Goal: Information Seeking & Learning: Learn about a topic

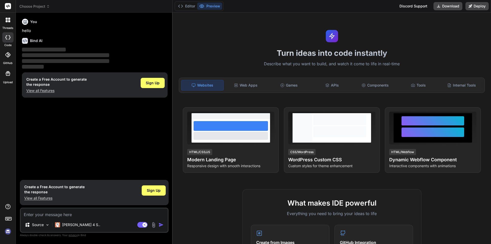
type textarea "x"
click at [46, 90] on p "View all Features" at bounding box center [56, 90] width 60 height 5
click at [81, 216] on textarea at bounding box center [94, 212] width 147 height 9
type textarea "h"
type textarea "x"
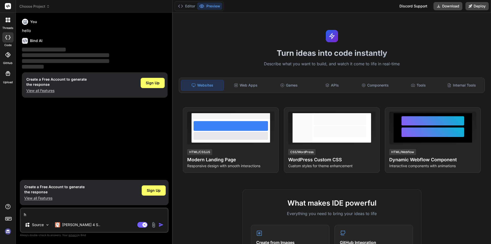
type textarea "hi"
type textarea "x"
type textarea "hi"
click at [160, 224] on img "button" at bounding box center [161, 224] width 5 height 5
click at [8, 37] on icon at bounding box center [7, 37] width 5 height 4
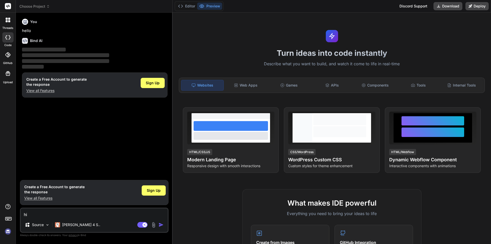
type textarea "x"
click at [238, 81] on div "Web Apps" at bounding box center [246, 85] width 42 height 11
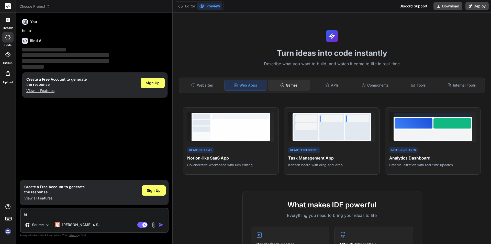
click at [278, 86] on div "Games" at bounding box center [289, 85] width 42 height 11
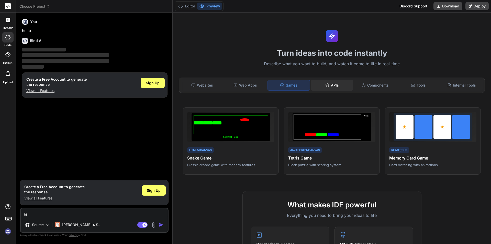
click at [332, 85] on div "APIs" at bounding box center [332, 85] width 42 height 11
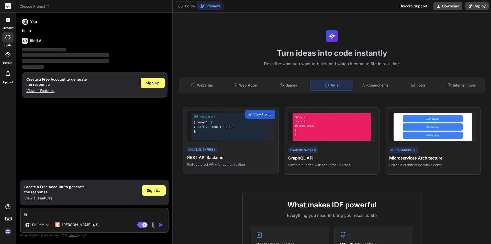
click at [246, 140] on div "GET /api/users { "users": [ { "id": 1, "name": "..." } ]}" at bounding box center [230, 126] width 87 height 31
click at [258, 115] on span "View Prompt" at bounding box center [262, 114] width 19 height 5
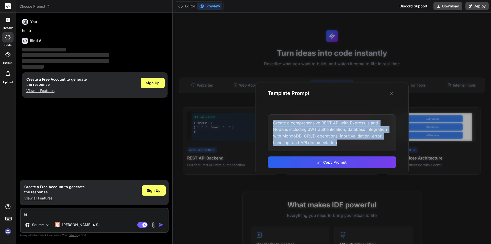
drag, startPoint x: 338, startPoint y: 143, endPoint x: 269, endPoint y: 122, distance: 72.3
click at [269, 122] on div "Create a comprehensive REST API with Express.js and Node.js including JWT authe…" at bounding box center [332, 132] width 128 height 37
click at [395, 93] on button at bounding box center [391, 93] width 9 height 9
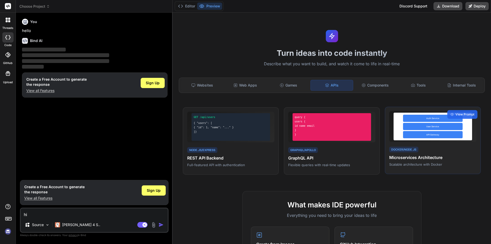
click at [414, 133] on div "API Gateway" at bounding box center [433, 134] width 60 height 7
click at [460, 114] on span "View Prompt" at bounding box center [465, 114] width 19 height 5
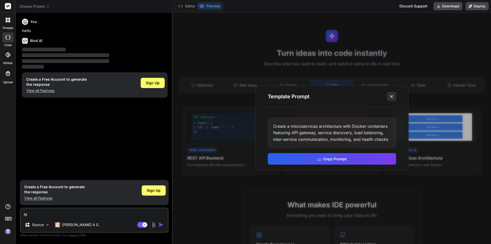
click at [392, 100] on button at bounding box center [391, 96] width 9 height 9
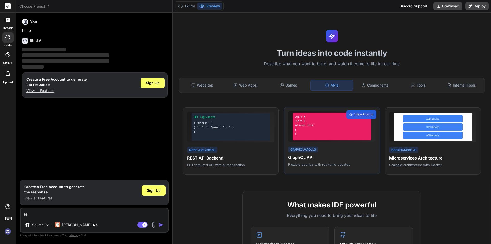
click at [349, 145] on div "query { users { id name email } } GraphQL/Apollo GraphQL API Flexible queries w…" at bounding box center [332, 141] width 96 height 68
click at [360, 115] on span "View Prompt" at bounding box center [364, 114] width 19 height 5
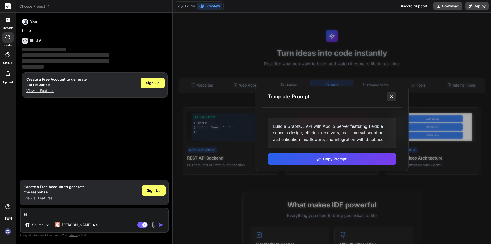
click at [391, 97] on line at bounding box center [391, 96] width 3 height 3
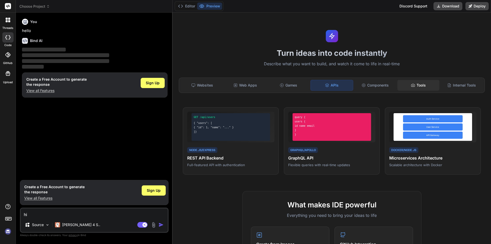
click at [406, 83] on div "Tools" at bounding box center [419, 85] width 42 height 11
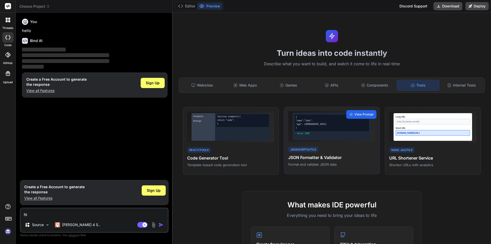
click at [357, 114] on span "View Prompt" at bounding box center [364, 114] width 19 height 5
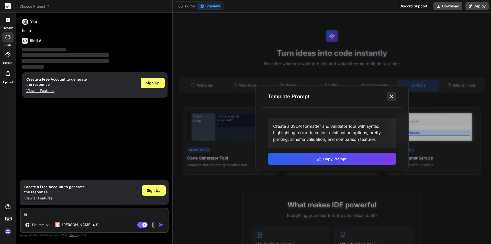
click at [392, 94] on icon at bounding box center [391, 96] width 5 height 5
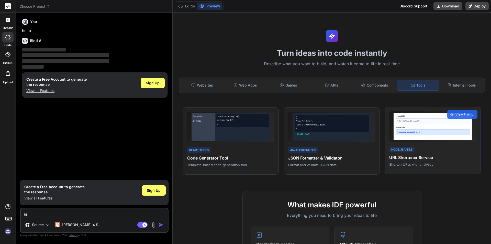
click at [402, 126] on div "Short URL" at bounding box center [433, 127] width 74 height 3
click at [450, 116] on icon at bounding box center [452, 115] width 4 height 4
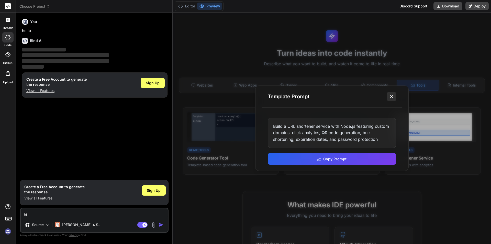
click at [391, 93] on button at bounding box center [391, 96] width 9 height 9
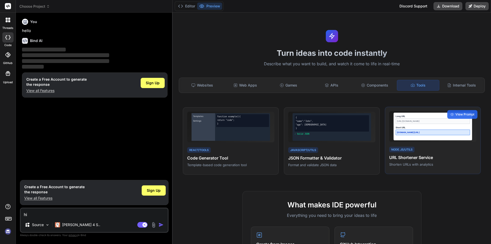
click at [411, 123] on div "[URL][DOMAIN_NAME]" at bounding box center [433, 121] width 74 height 6
click at [453, 111] on div "View Prompt" at bounding box center [462, 114] width 30 height 9
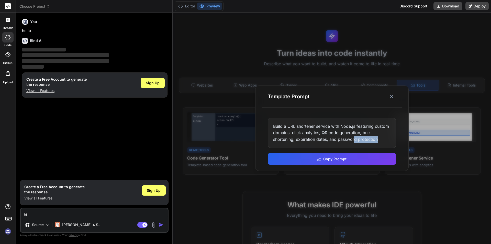
drag, startPoint x: 378, startPoint y: 138, endPoint x: 354, endPoint y: 143, distance: 24.5
click at [354, 142] on div "Build a URL shortener service with Node.js featuring custom domains, click anal…" at bounding box center [332, 133] width 128 height 30
click at [353, 155] on button "Copy Prompt" at bounding box center [332, 158] width 128 height 12
